Goal: Task Accomplishment & Management: Complete application form

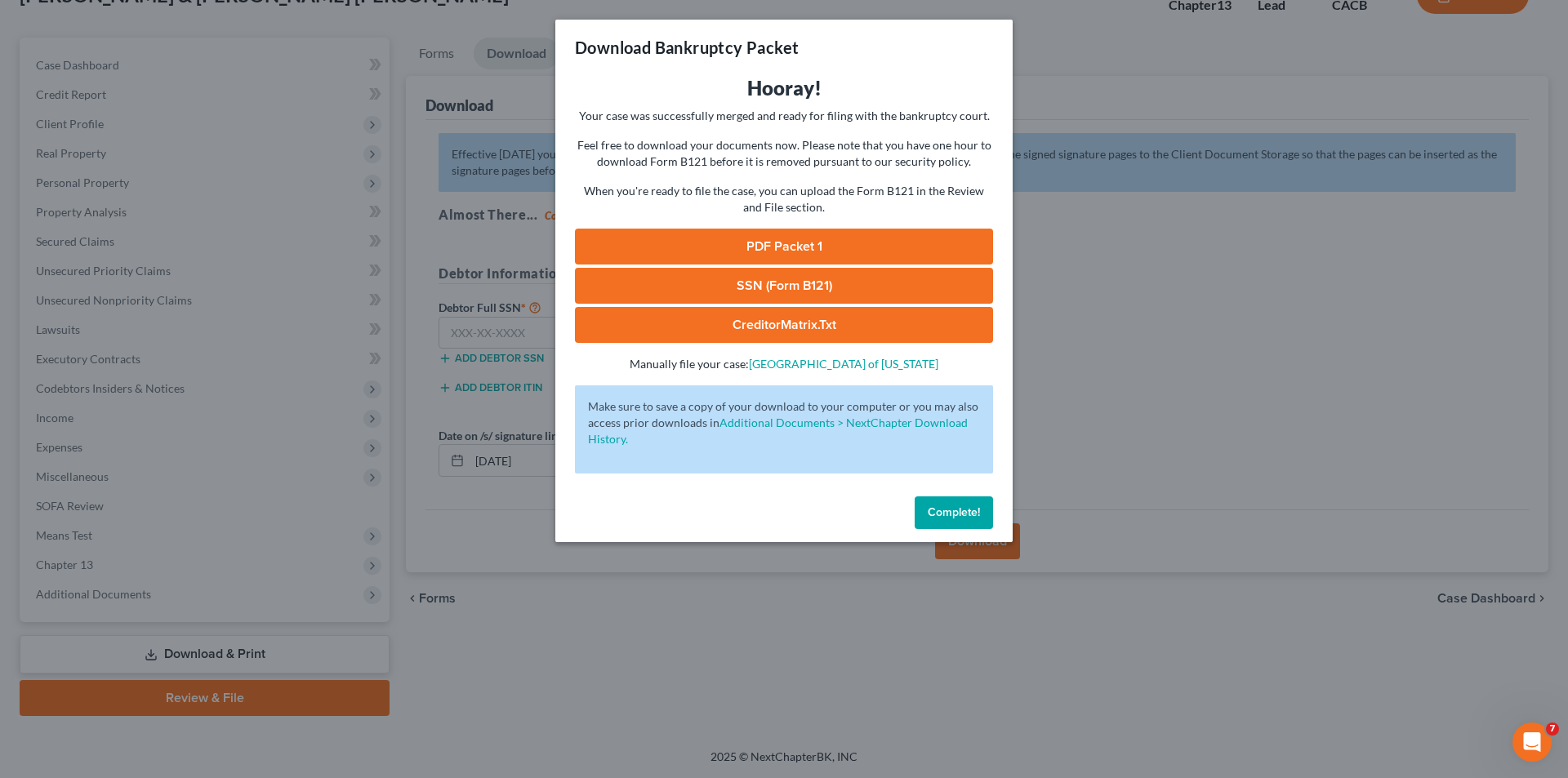
click at [127, 265] on div "Download Bankruptcy Packet Hooray! Your case was successfully merged and ready …" at bounding box center [784, 389] width 1568 height 778
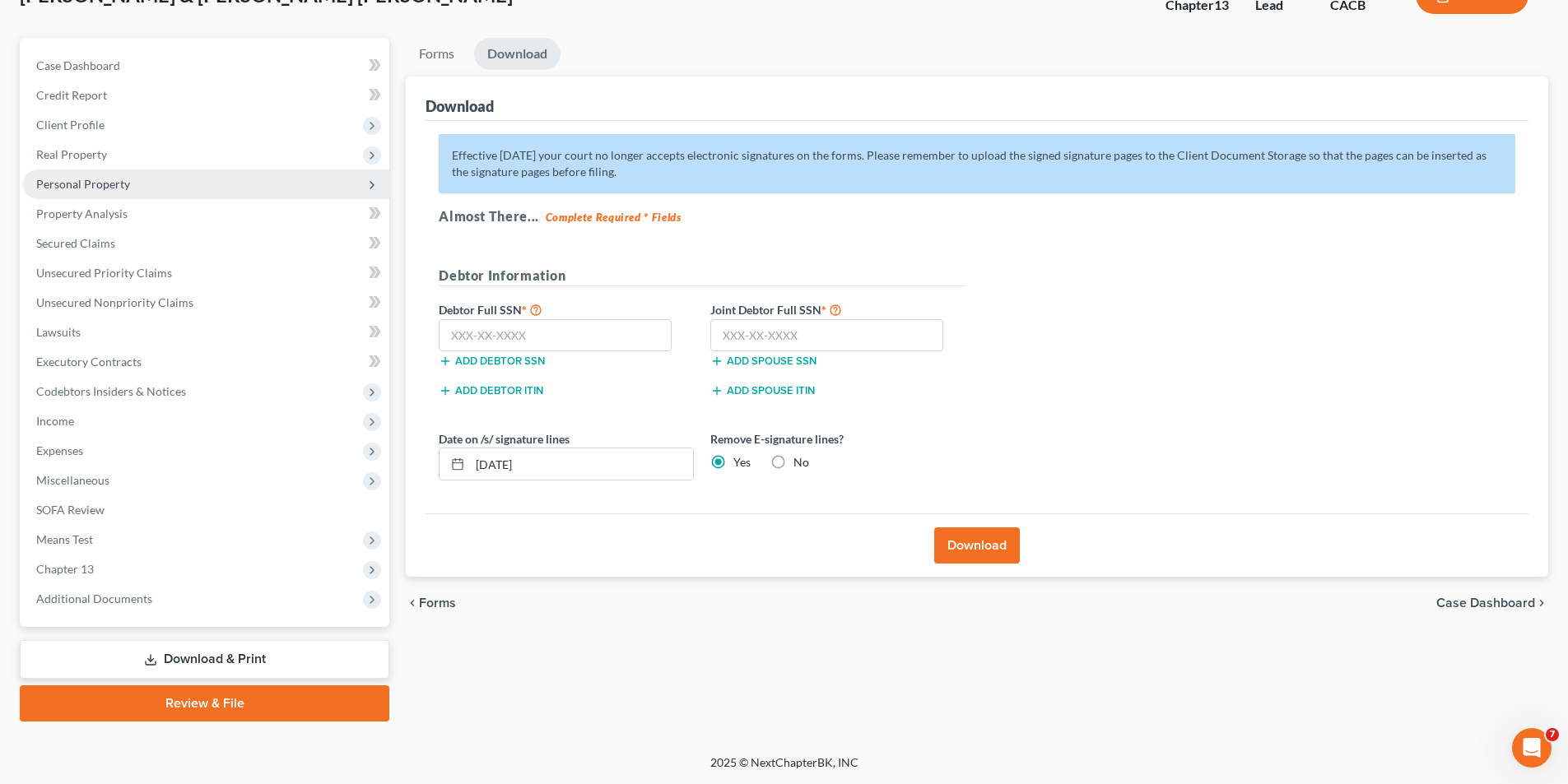
click at [102, 178] on span "Personal Property" at bounding box center [83, 183] width 94 height 14
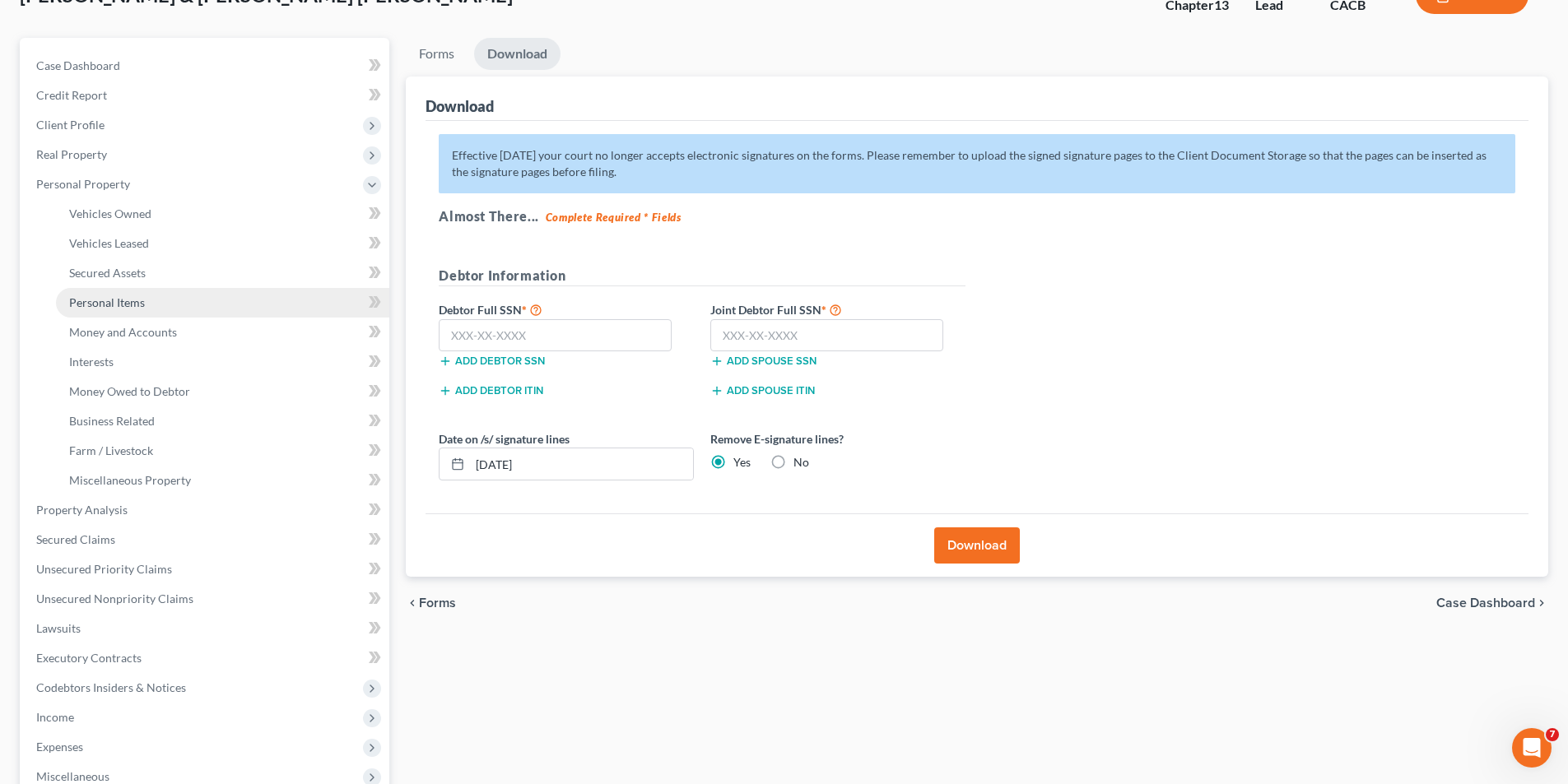
click at [113, 302] on span "Personal Items" at bounding box center [107, 302] width 76 height 14
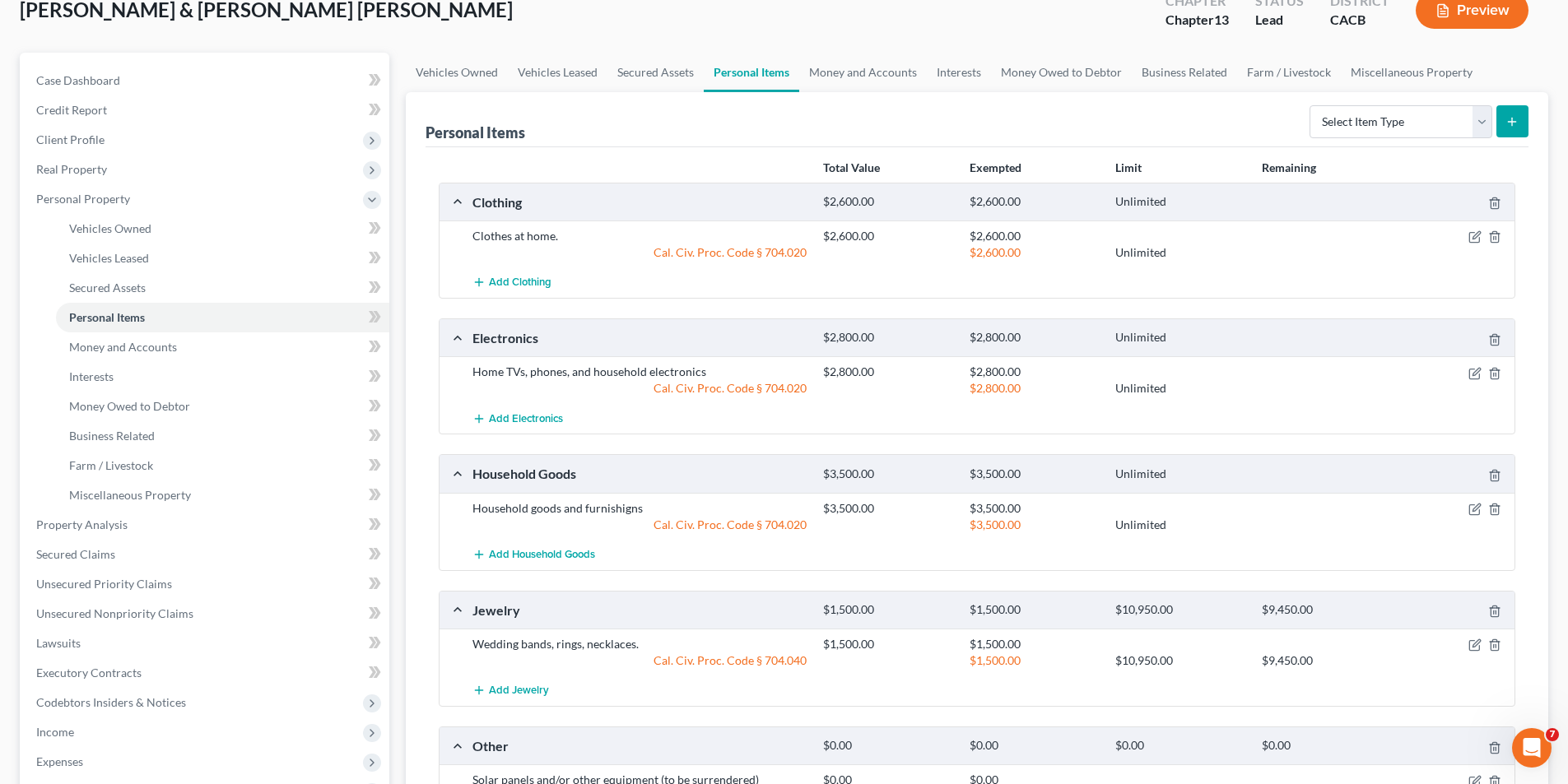
scroll to position [165, 0]
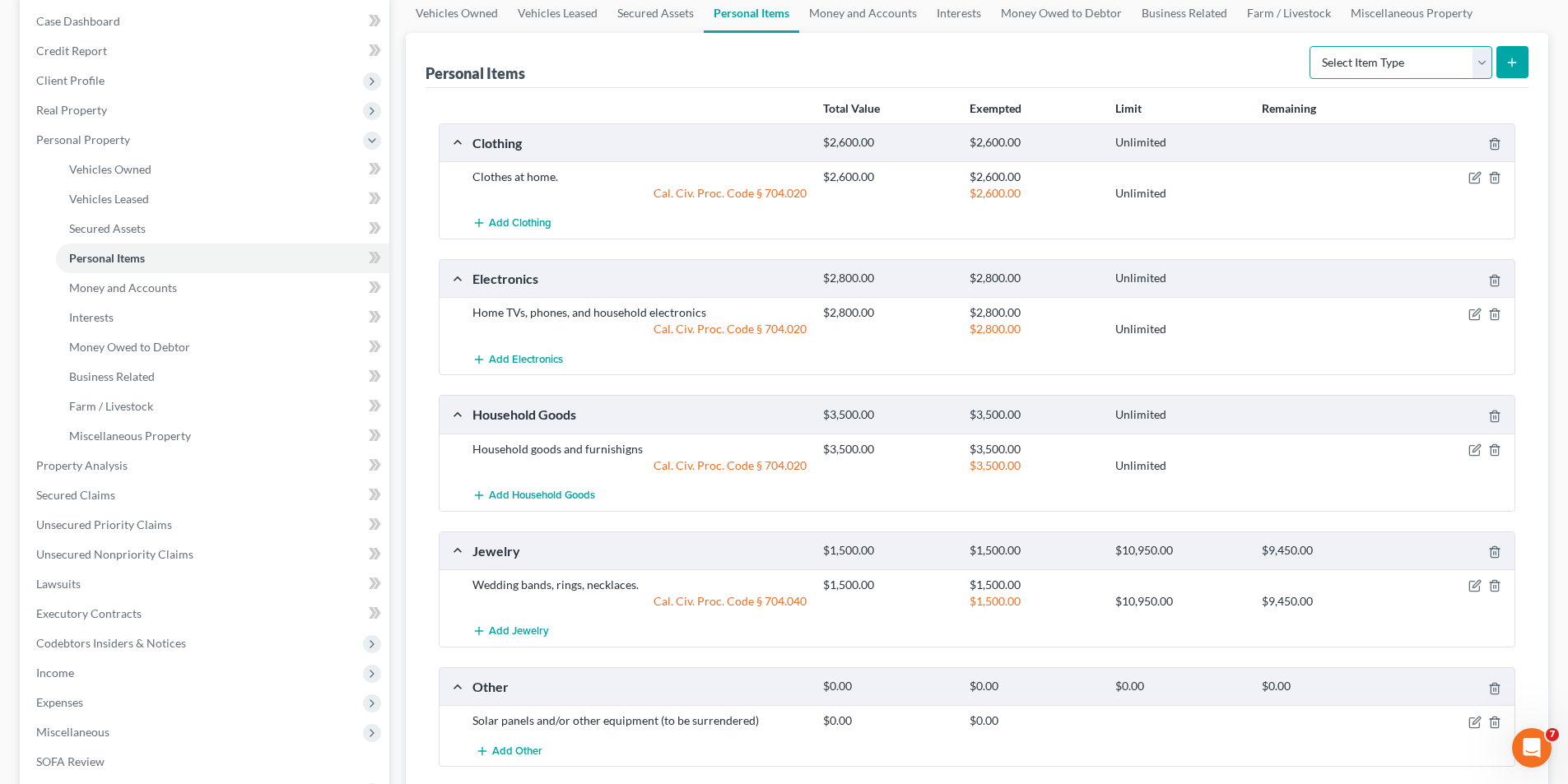
click at [1483, 65] on select "Select Item Type Clothing Collectibles Of Value Electronics Firearms Household …" at bounding box center [1401, 62] width 183 height 33
select select "firearms"
click at [1311, 46] on select "Select Item Type Clothing Collectibles Of Value Electronics Firearms Household …" at bounding box center [1401, 62] width 183 height 33
click at [1512, 59] on icon "submit" at bounding box center [1512, 62] width 13 height 13
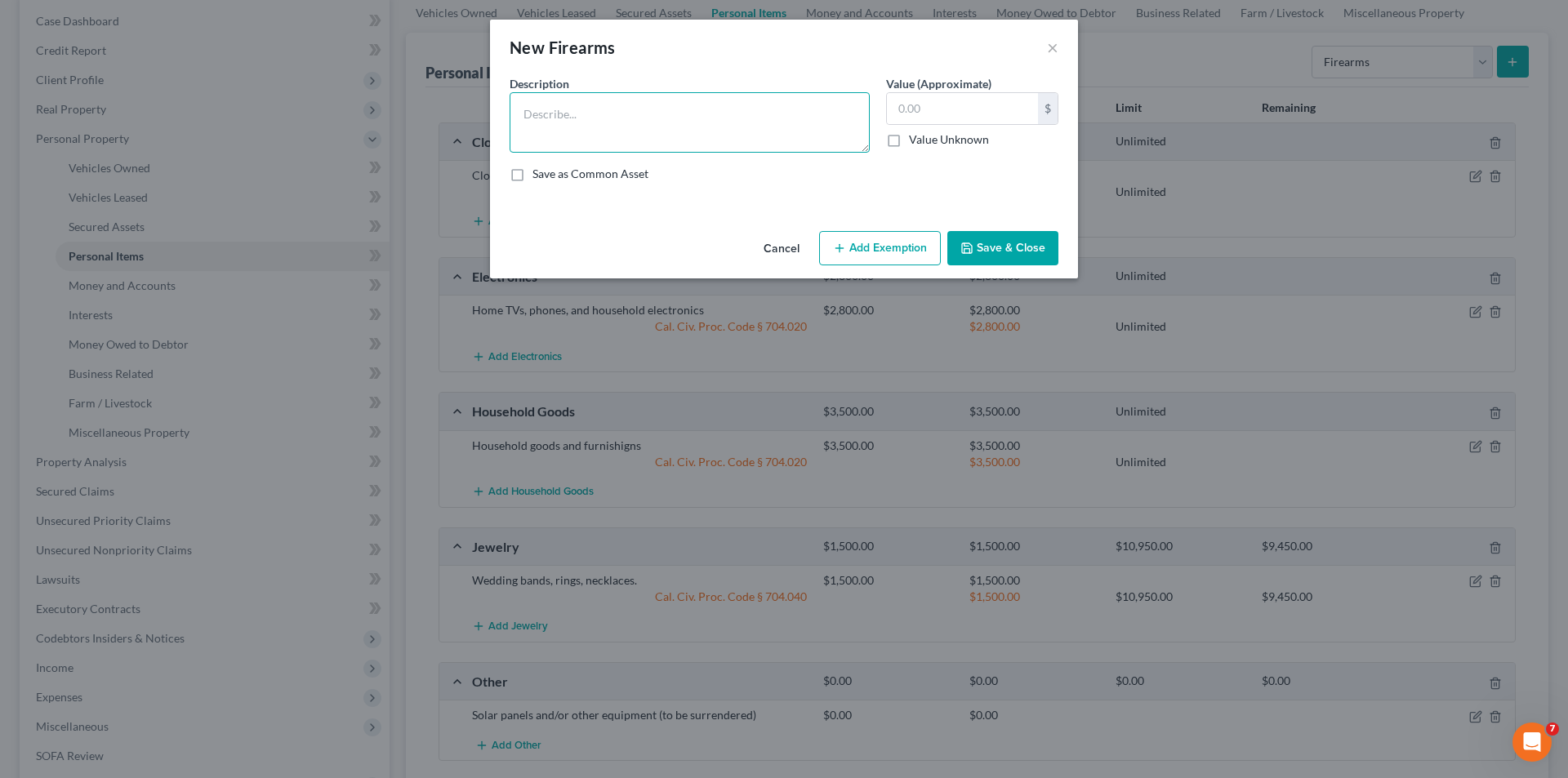
click at [632, 119] on textarea at bounding box center [689, 122] width 360 height 60
type textarea "Gun."
click at [1037, 118] on input "text" at bounding box center [962, 108] width 151 height 31
type input "700"
click at [533, 174] on label "Save as Common Asset" at bounding box center [590, 174] width 116 height 16
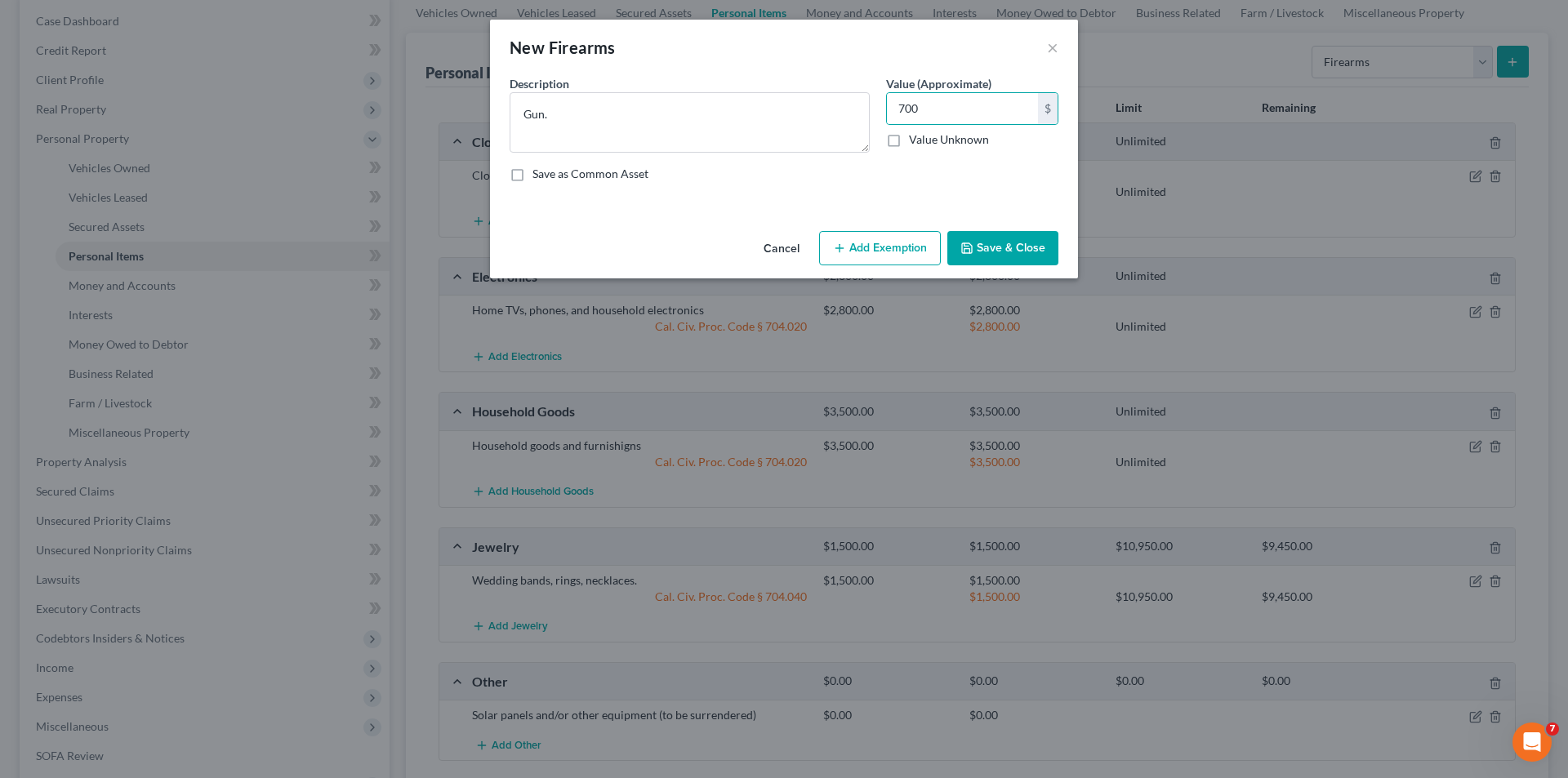
click at [539, 174] on input "Save as Common Asset" at bounding box center [544, 171] width 11 height 11
checkbox input "true"
click at [900, 251] on button "Add Exemption" at bounding box center [880, 248] width 122 height 35
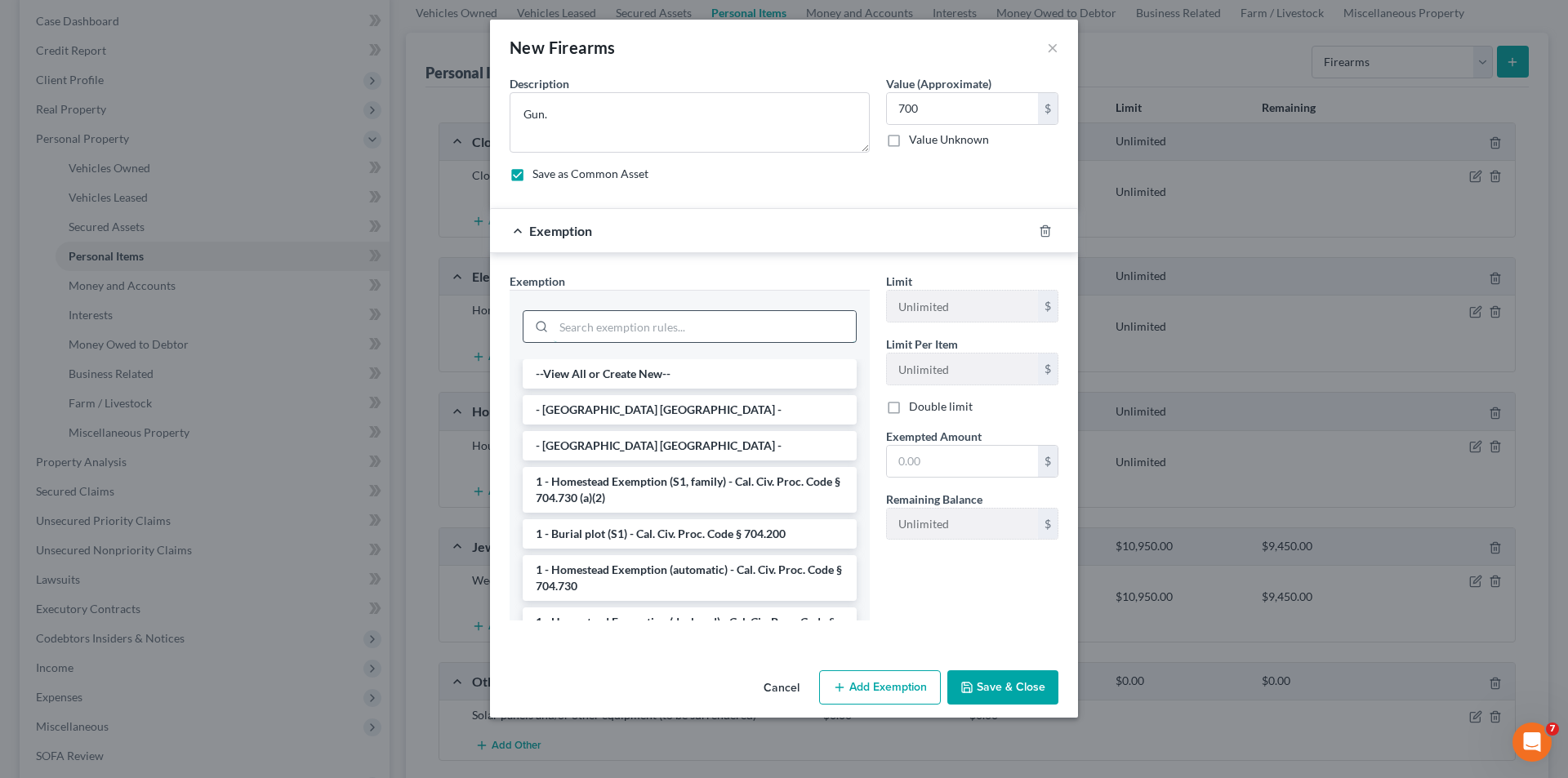
click at [698, 333] on input "search" at bounding box center [704, 326] width 302 height 31
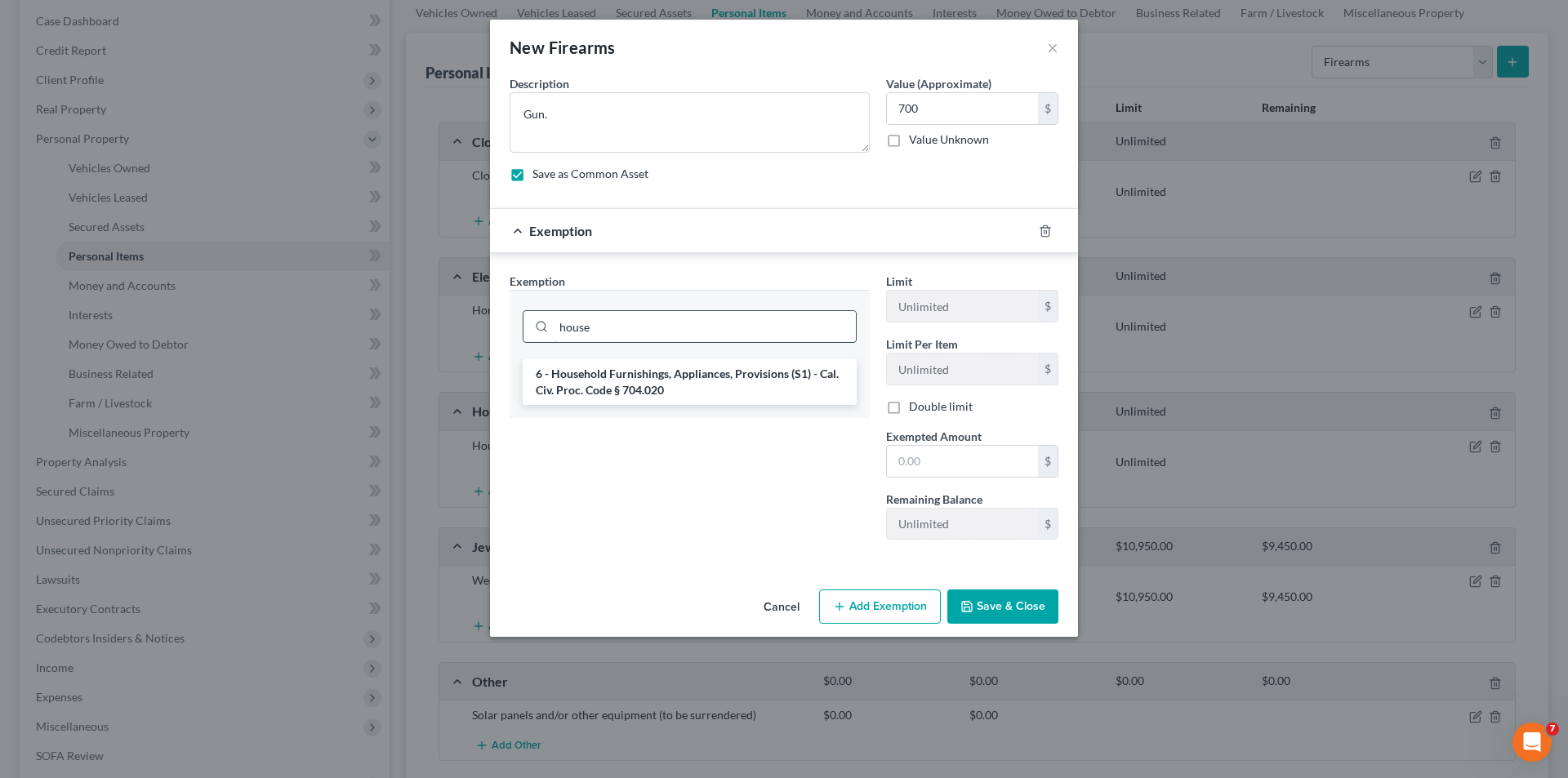
type input "house"
click at [705, 378] on li "6 - Household Furnishings, Appliances, Provisions (S1) - Cal. Civ. Proc. Code §…" at bounding box center [689, 382] width 334 height 46
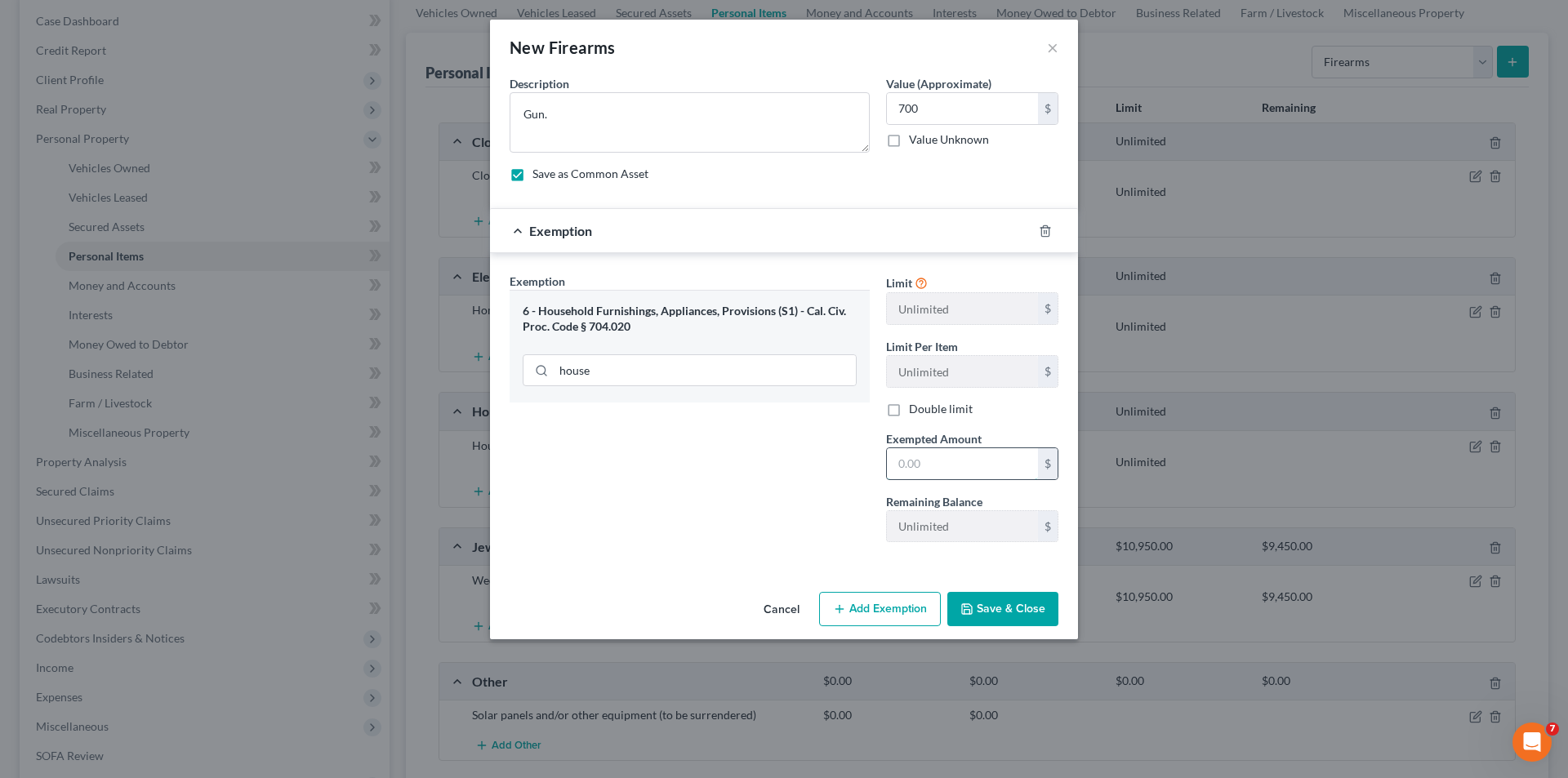
click at [952, 466] on input "text" at bounding box center [962, 463] width 151 height 31
type input "700"
click at [969, 612] on icon "button" at bounding box center [966, 609] width 13 height 13
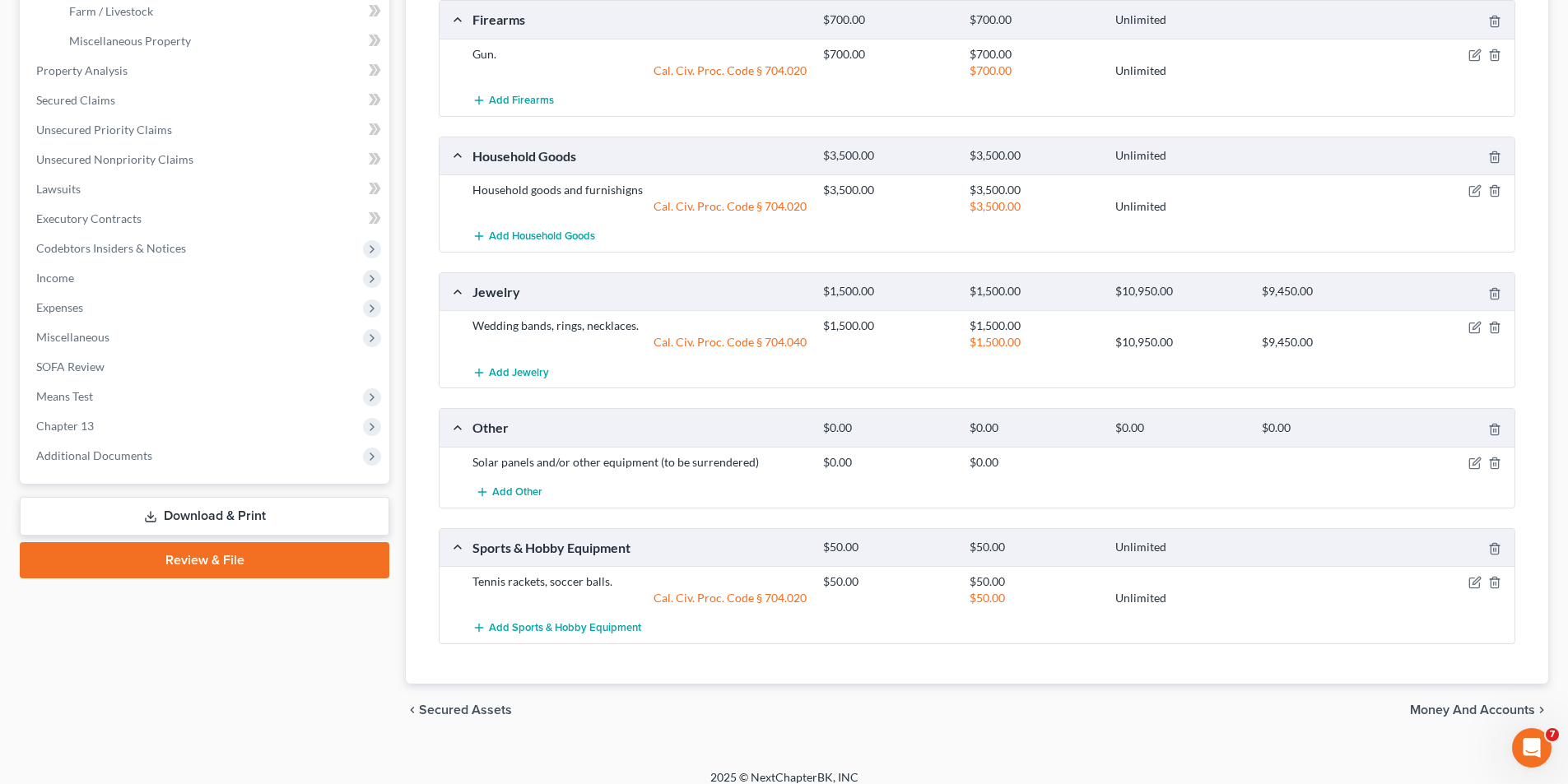
scroll to position [574, 0]
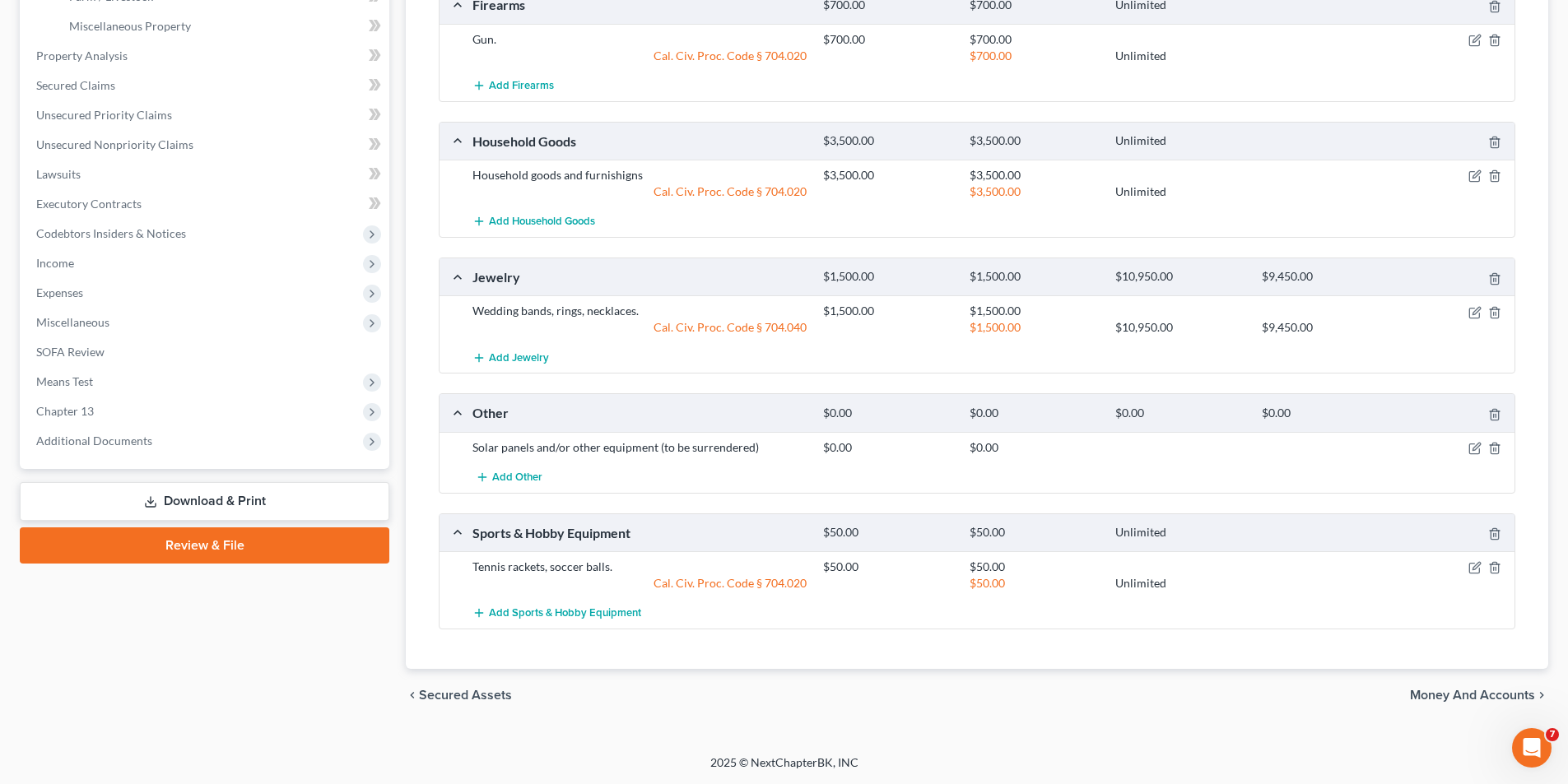
click at [231, 499] on link "Download & Print" at bounding box center [204, 501] width 370 height 38
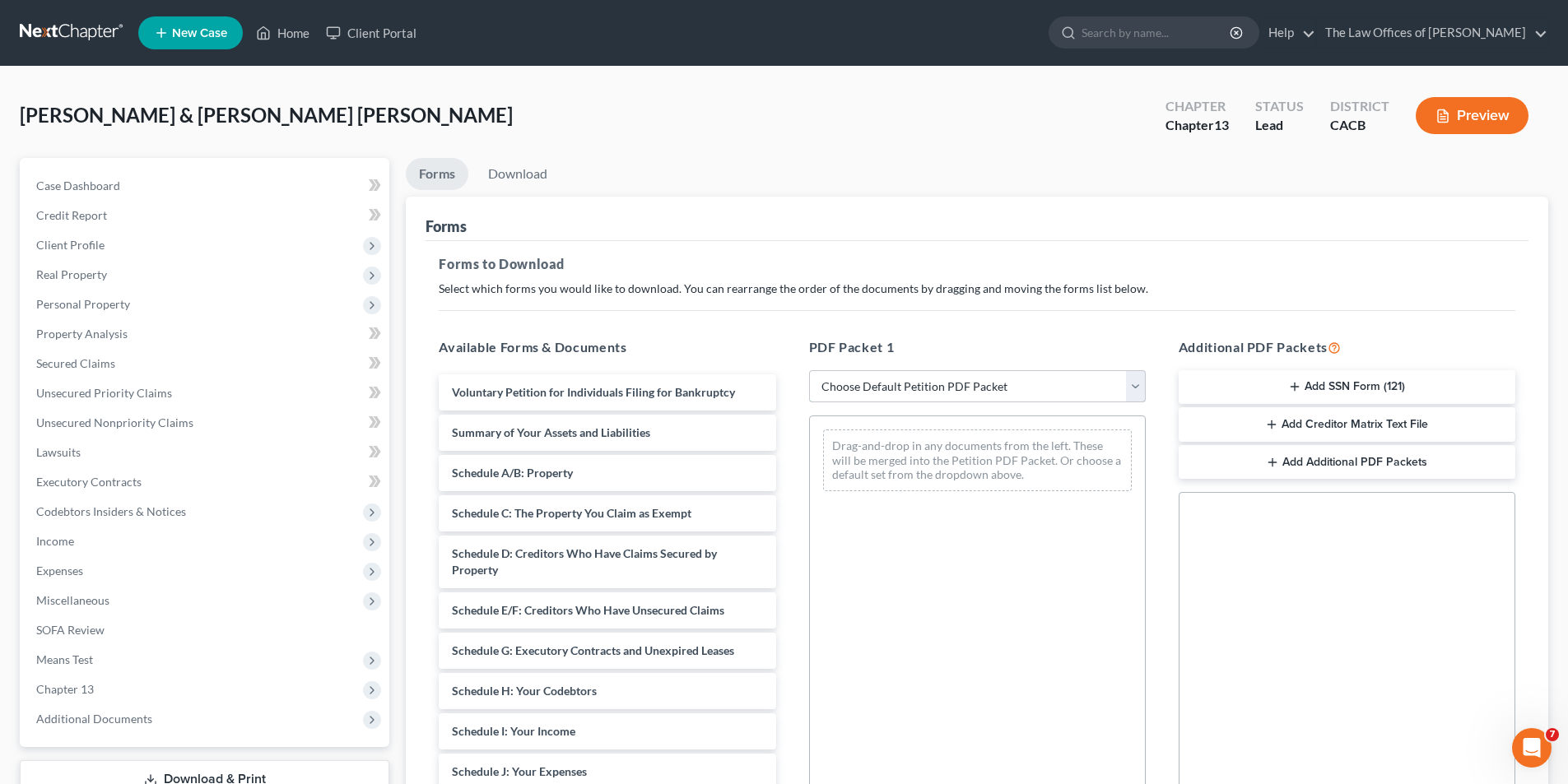
click at [1039, 391] on select "Choose Default Petition PDF Packet Complete Bankruptcy Petition (all forms and …" at bounding box center [977, 386] width 336 height 33
click at [809, 370] on select "Choose Default Petition PDF Packet Complete Bankruptcy Petition (all forms and …" at bounding box center [977, 386] width 336 height 33
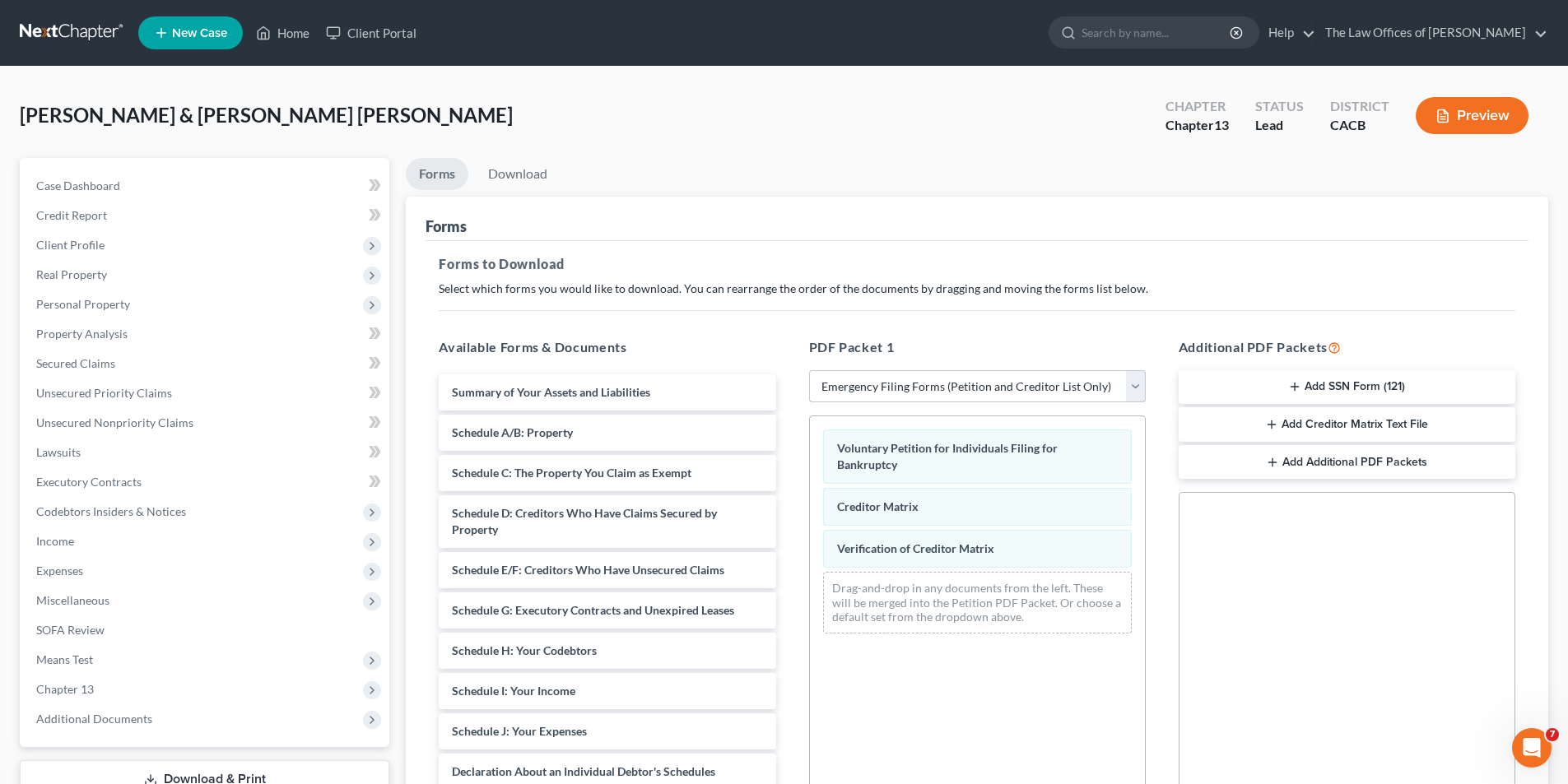
click at [900, 386] on select "Choose Default Petition PDF Packet Complete Bankruptcy Petition (all forms and …" at bounding box center [977, 386] width 336 height 33
select select "0"
click at [809, 370] on select "Choose Default Petition PDF Packet Complete Bankruptcy Petition (all forms and …" at bounding box center [977, 386] width 336 height 33
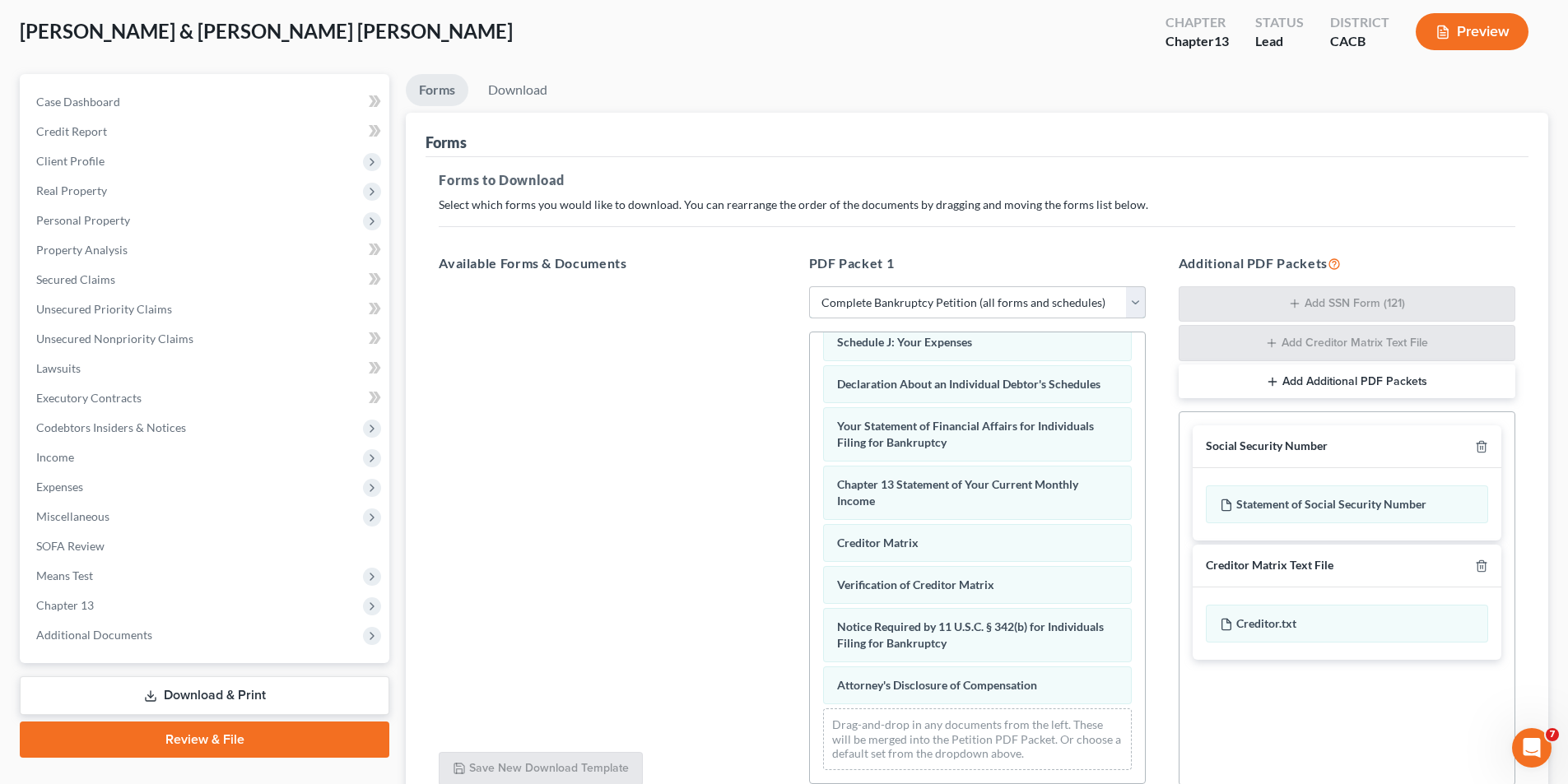
scroll to position [234, 0]
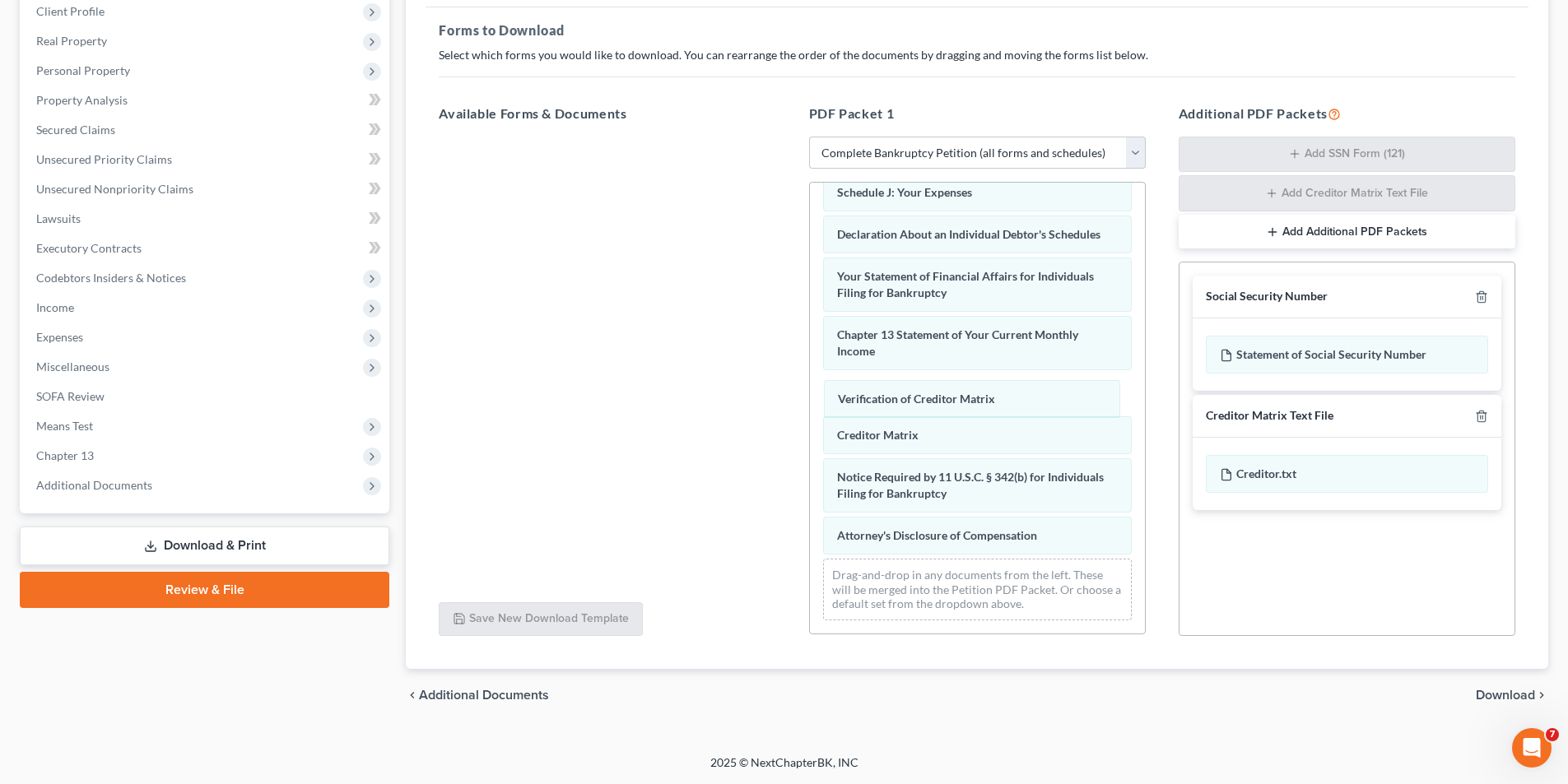
drag, startPoint x: 905, startPoint y: 427, endPoint x: 905, endPoint y: 384, distance: 43.0
click at [905, 383] on div "Verification of Creditor Matrix Voluntary Petition for Individuals Filing for B…" at bounding box center [977, 183] width 335 height 900
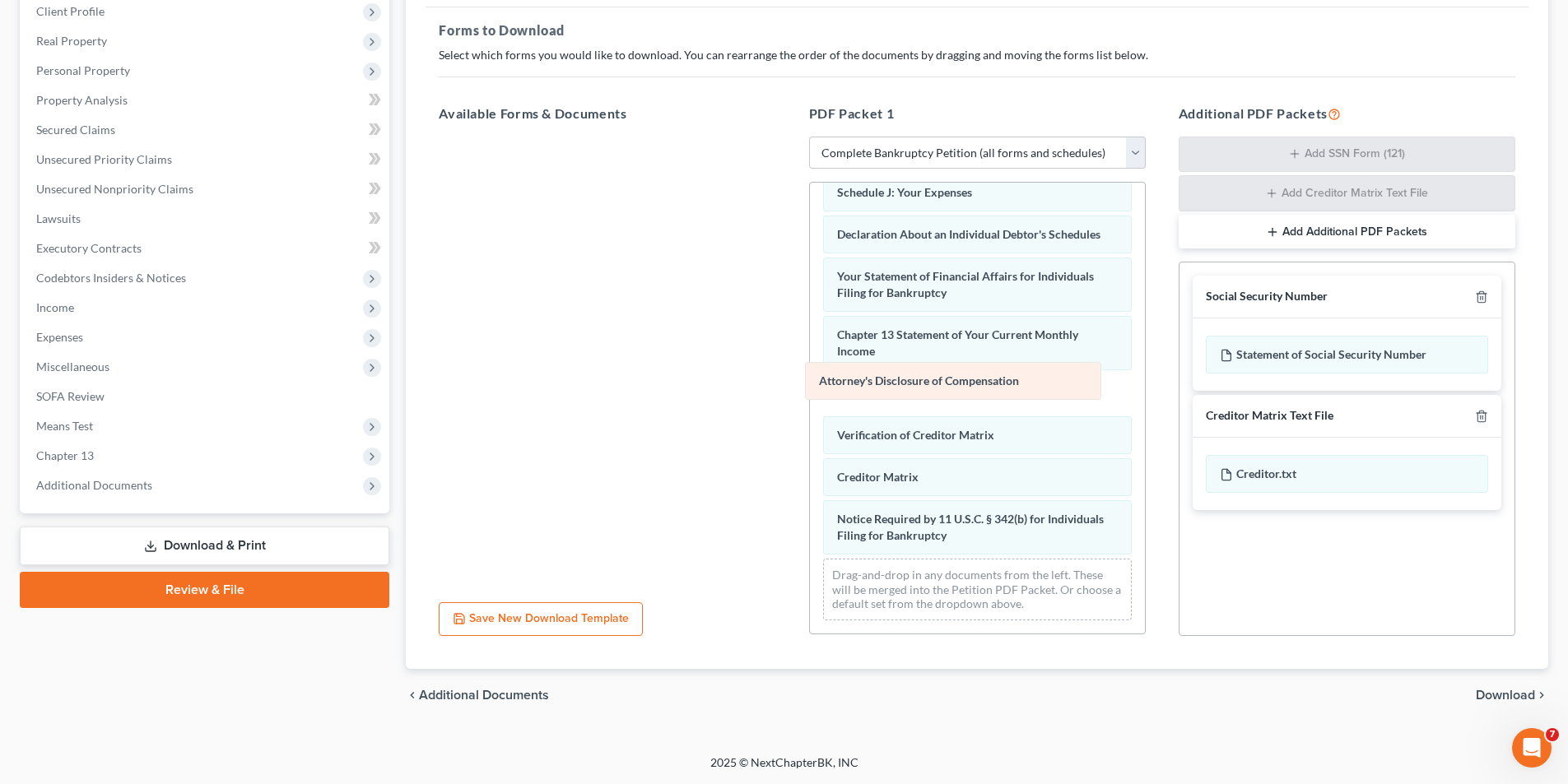
drag, startPoint x: 908, startPoint y: 540, endPoint x: 890, endPoint y: 385, distance: 156.0
click at [890, 385] on div "Attorney's Disclosure of Compensation Voluntary Petition for Individuals Filing…" at bounding box center [977, 183] width 335 height 900
click at [1498, 690] on span "Download" at bounding box center [1505, 694] width 59 height 13
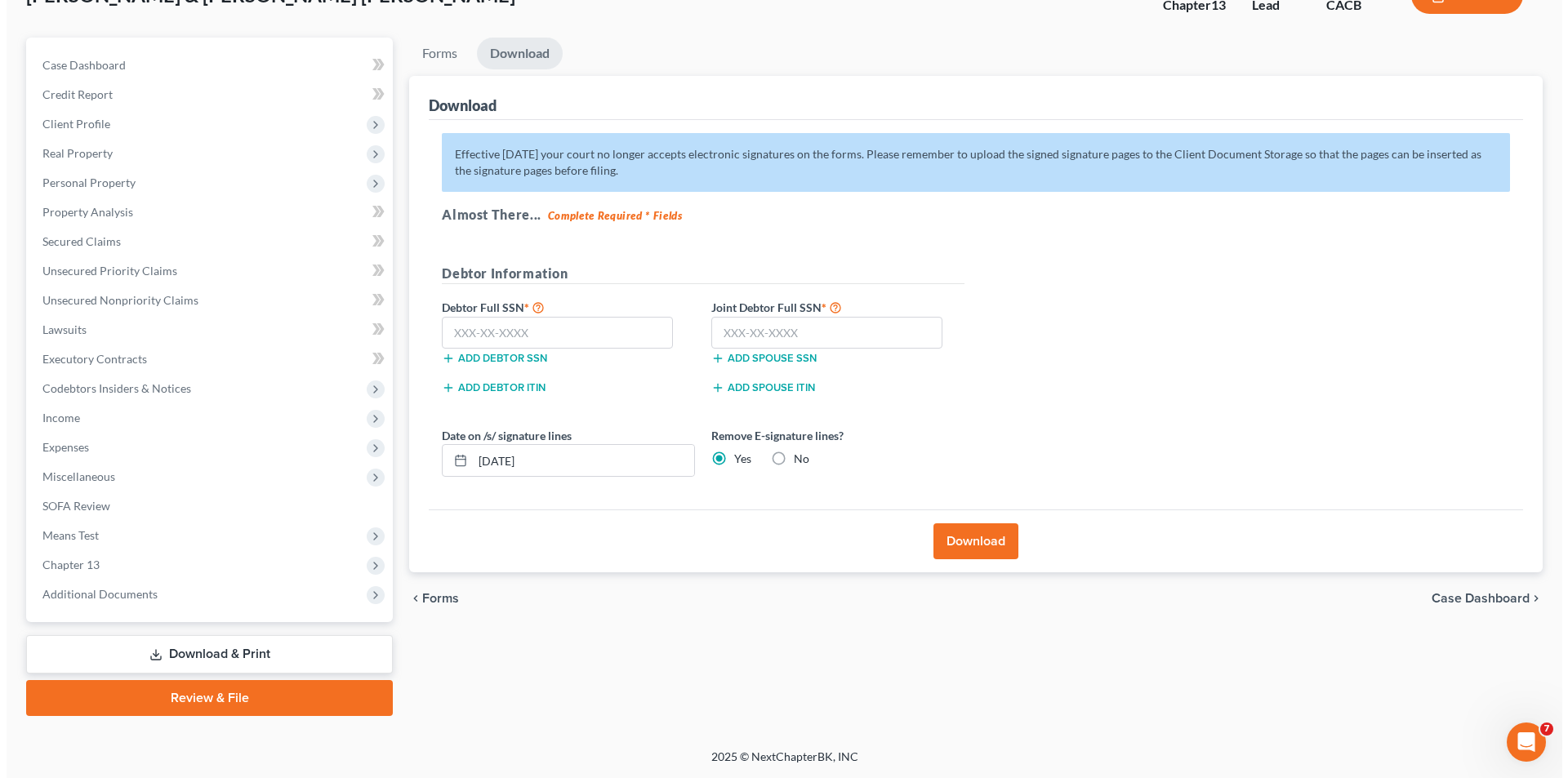
scroll to position [119, 0]
click at [497, 466] on input "[DATE]" at bounding box center [577, 461] width 221 height 31
type input "[DATE]"
click at [990, 545] on button "Download" at bounding box center [969, 541] width 85 height 36
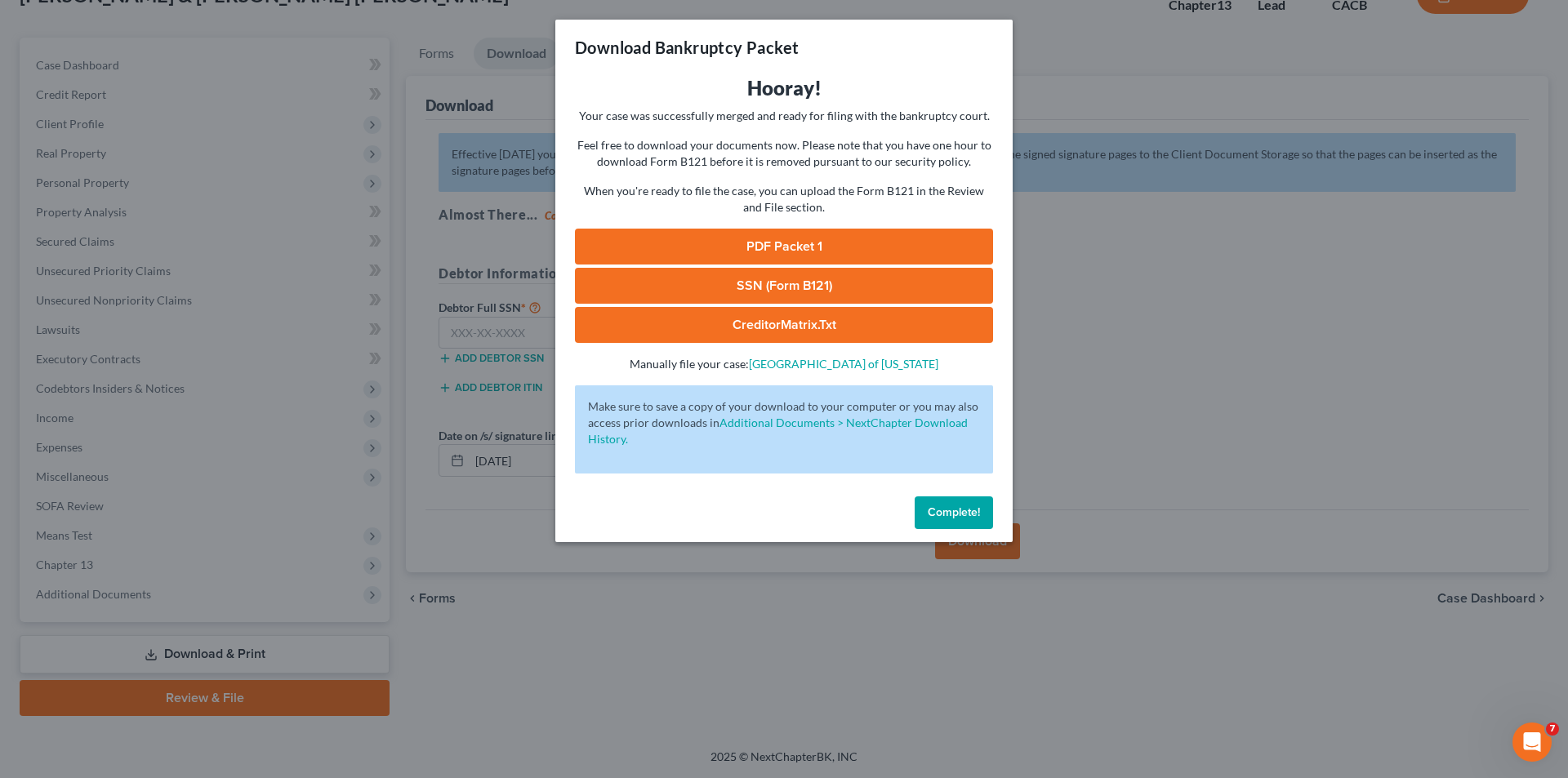
click at [762, 248] on link "PDF Packet 1" at bounding box center [784, 246] width 418 height 36
